Goal: Information Seeking & Learning: Learn about a topic

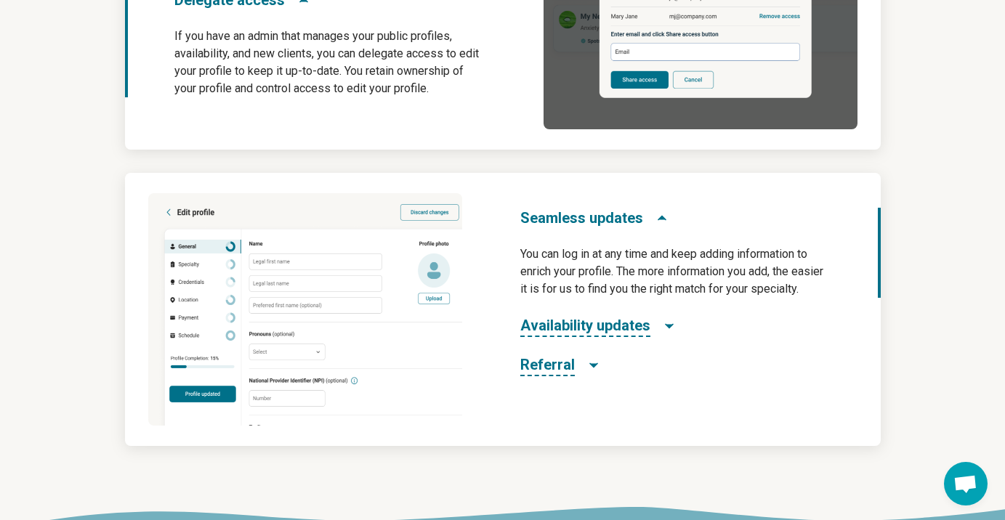
scroll to position [927, 0]
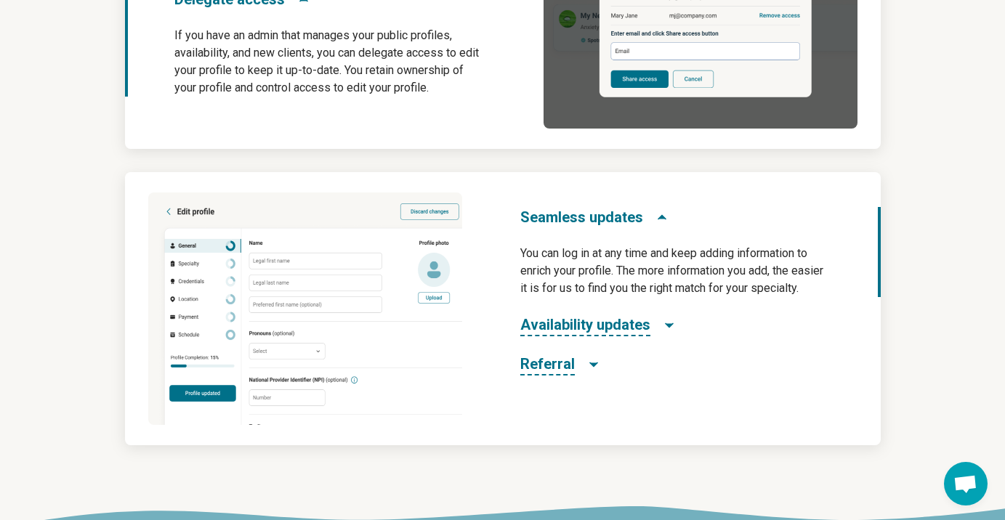
click at [561, 377] on div "Seamless updates You can log in at any time and keep adding information to enri…" at bounding box center [677, 308] width 407 height 273
click at [592, 366] on icon "Referral" at bounding box center [593, 364] width 15 height 15
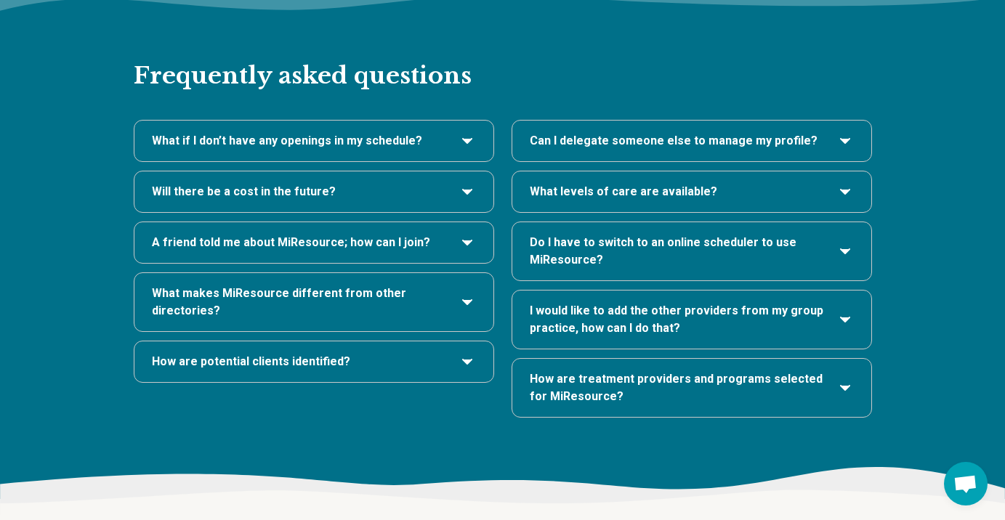
scroll to position [3052, 0]
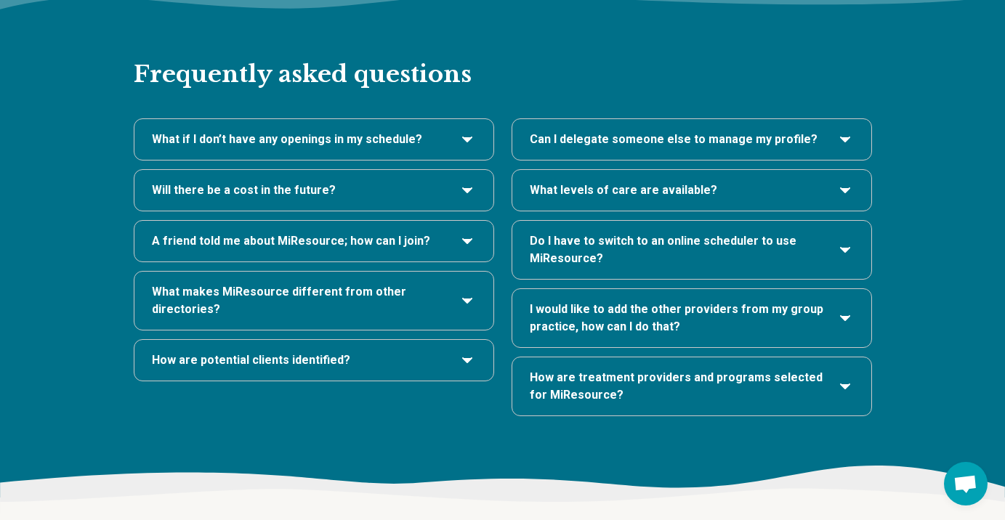
click at [289, 182] on span "Will there be a cost in the future?" at bounding box center [244, 190] width 184 height 17
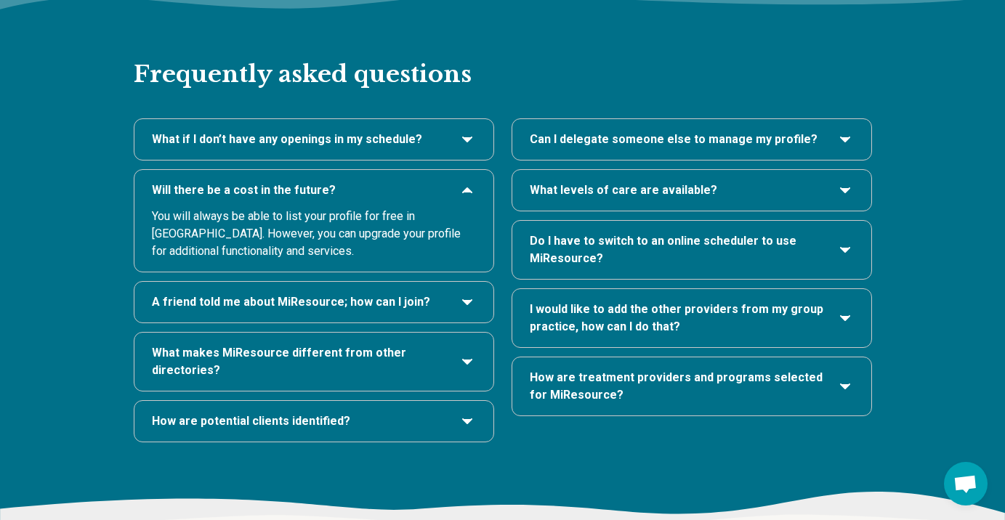
click at [289, 182] on span "Will there be a cost in the future?" at bounding box center [244, 190] width 184 height 17
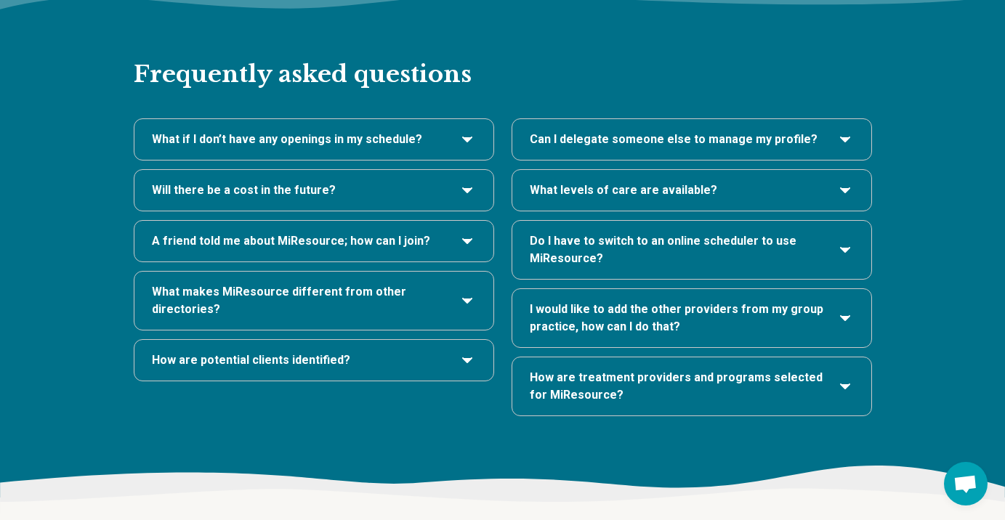
click at [304, 232] on span "A friend told me about MiResource; how can I join?" at bounding box center [291, 240] width 278 height 17
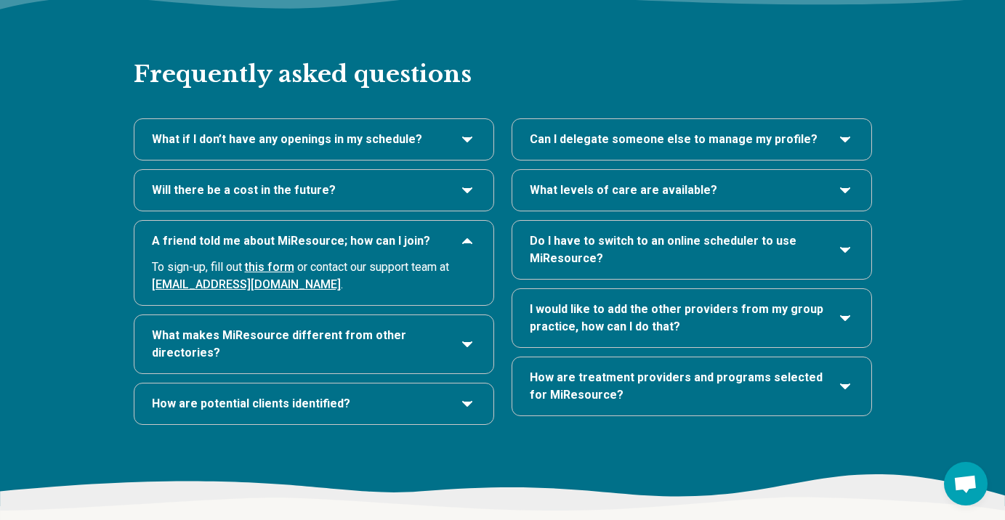
click at [296, 327] on span "What makes MiResource different from other directories?" at bounding box center [299, 344] width 295 height 35
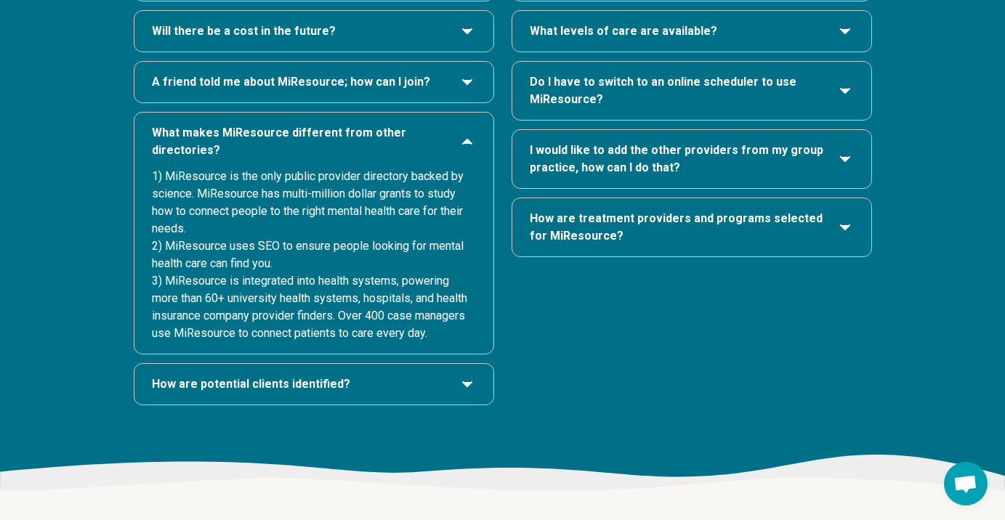
scroll to position [3212, 0]
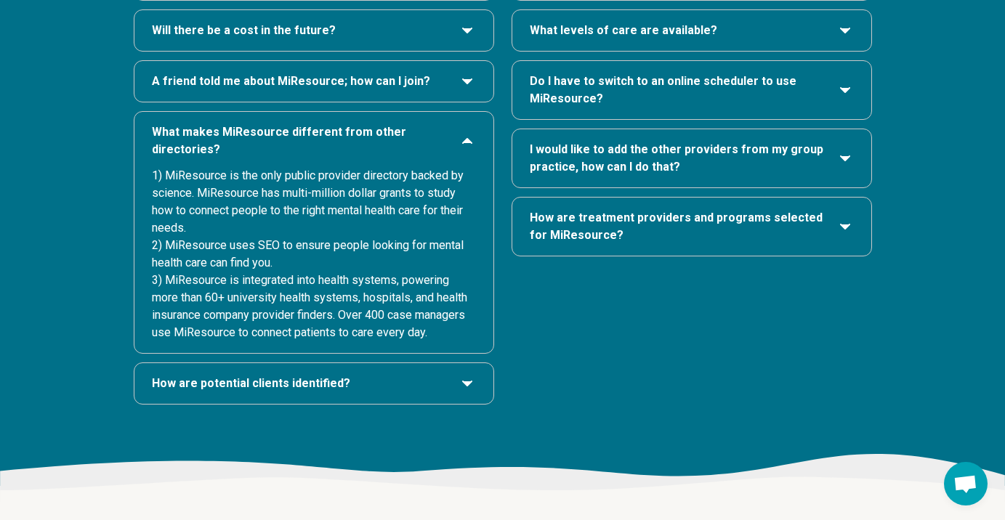
click at [291, 375] on span "How are potential clients identified?" at bounding box center [251, 383] width 198 height 17
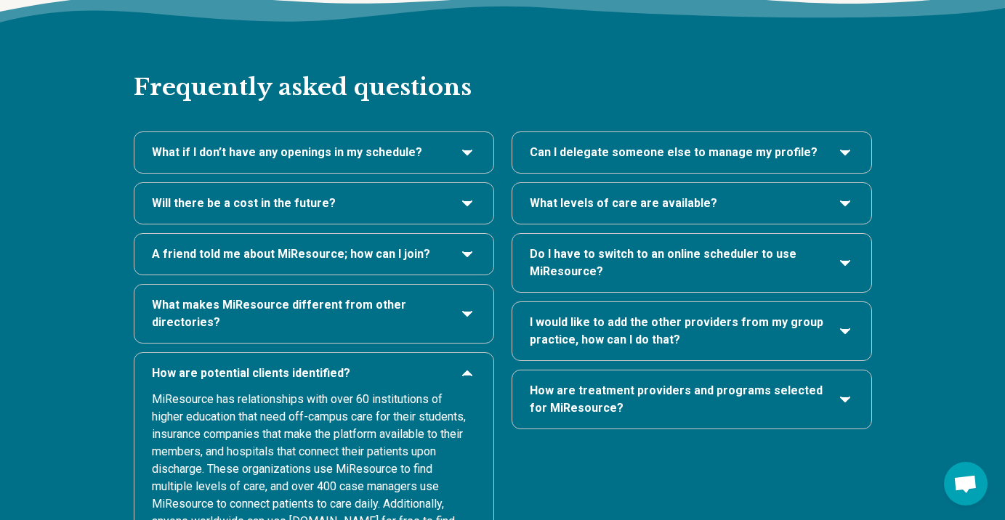
scroll to position [3043, 0]
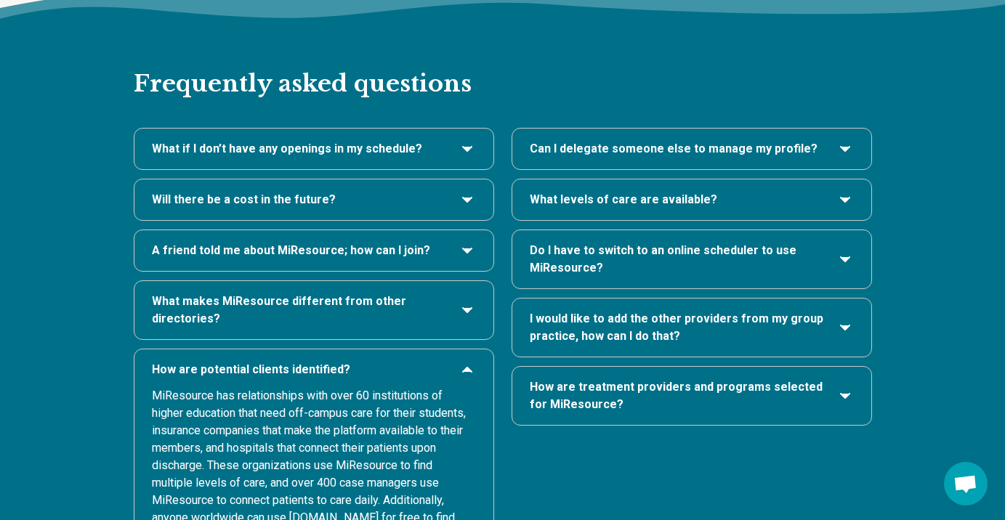
click at [578, 242] on span "Do I have to switch to an online scheduler to use MiResource?" at bounding box center [677, 259] width 295 height 35
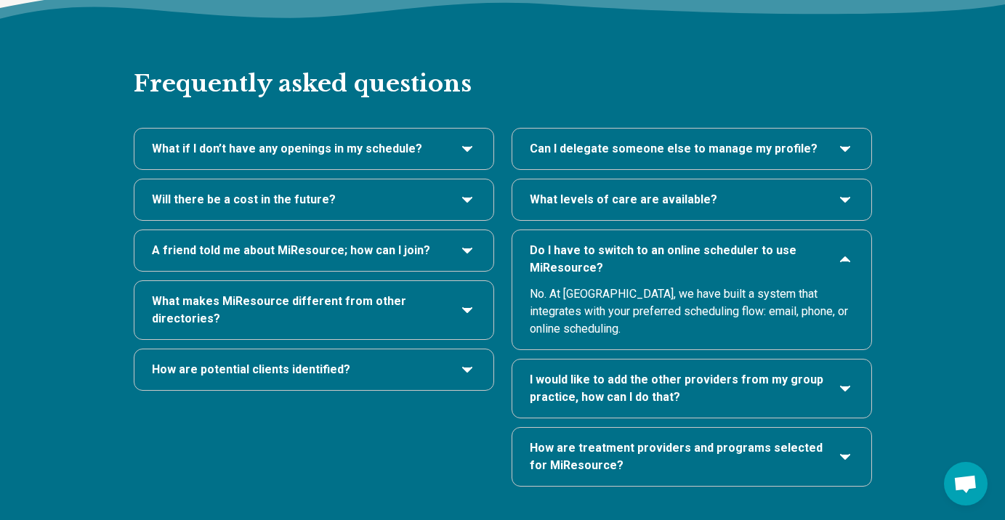
click at [578, 242] on span "Do I have to switch to an online scheduler to use MiResource?" at bounding box center [677, 259] width 295 height 35
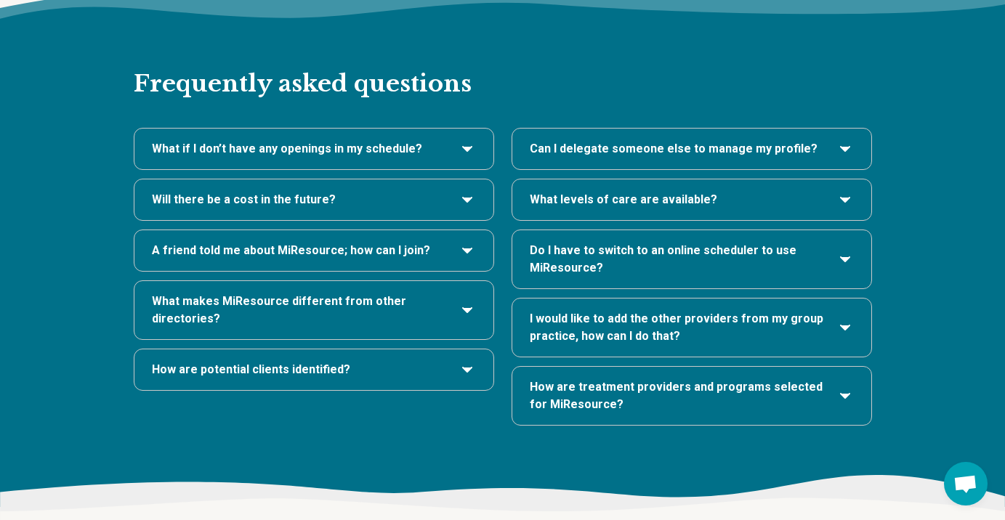
click at [604, 191] on span "What levels of care are available?" at bounding box center [623, 199] width 187 height 17
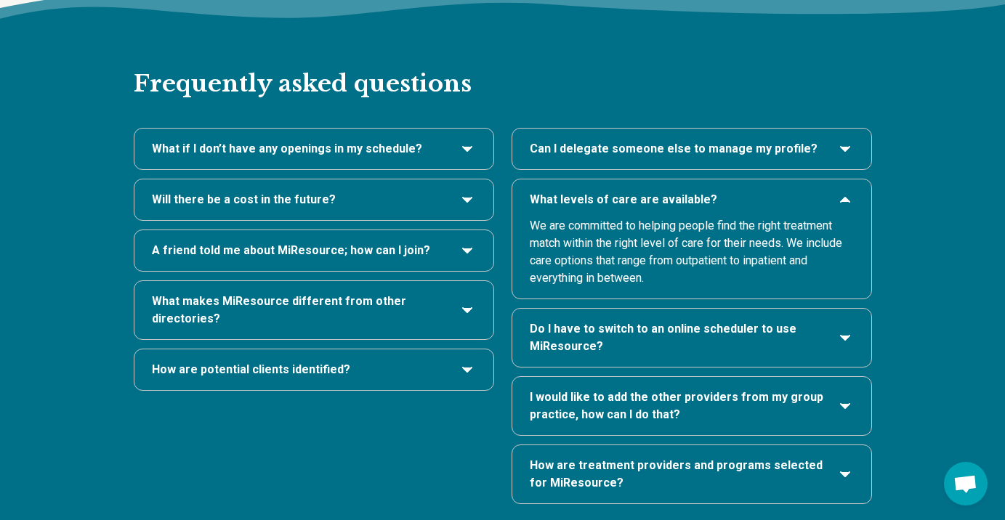
click at [604, 191] on span "What levels of care are available?" at bounding box center [623, 199] width 187 height 17
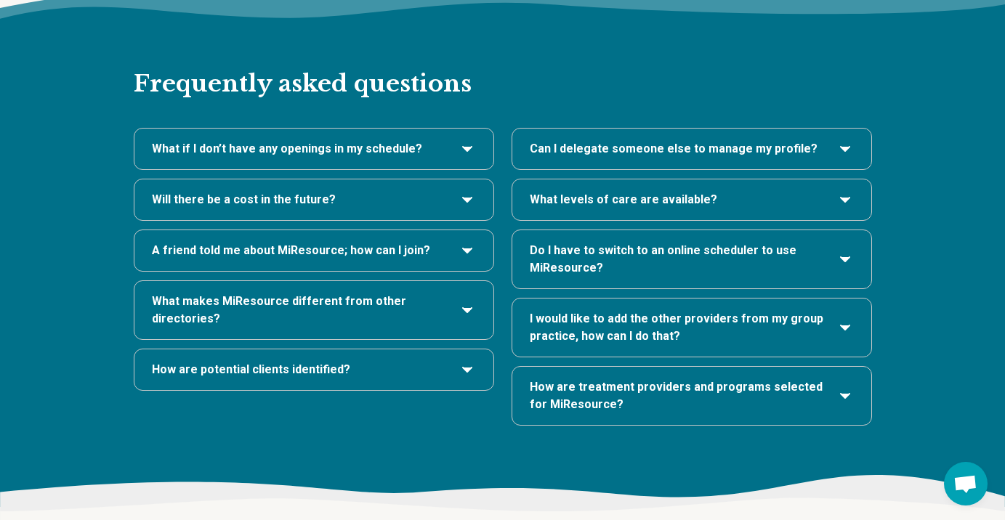
click at [620, 140] on span "Can I delegate someone else to manage my profile?" at bounding box center [674, 148] width 288 height 17
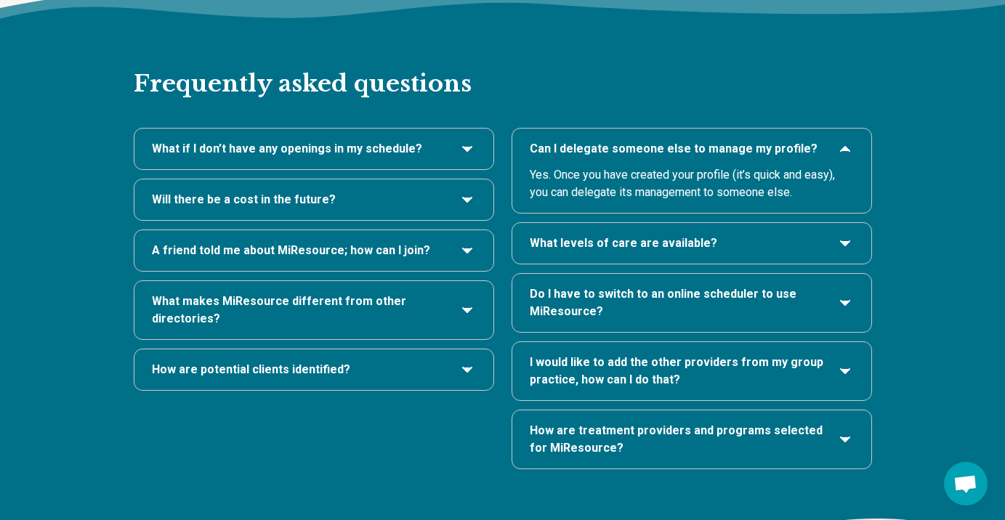
click at [620, 140] on span "Can I delegate someone else to manage my profile?" at bounding box center [674, 148] width 288 height 17
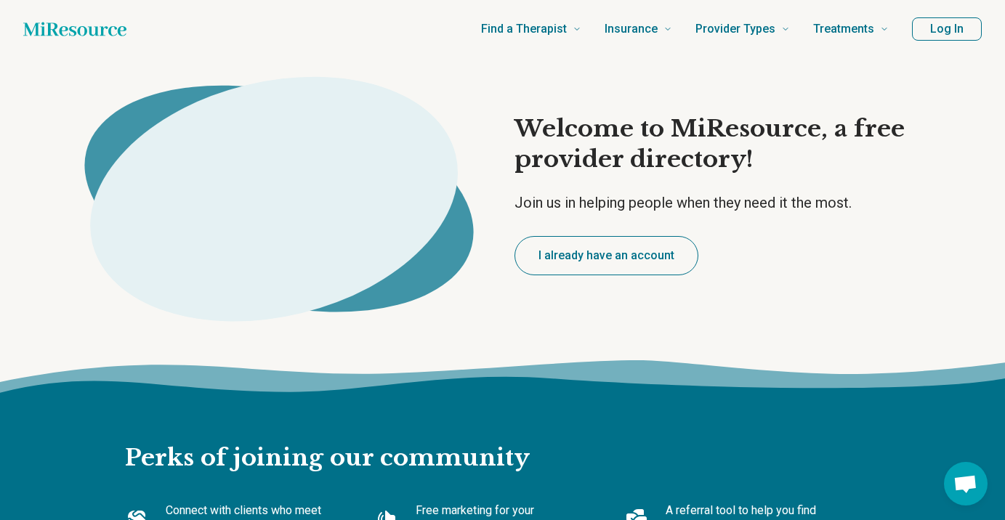
scroll to position [0, 0]
